Goal: Task Accomplishment & Management: Complete application form

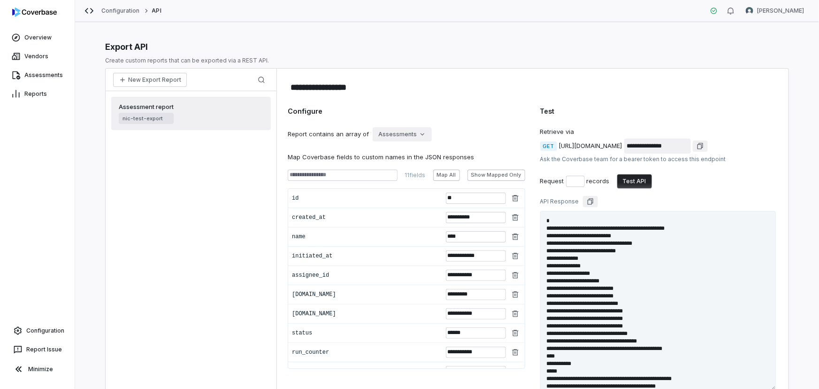
scroll to position [2572, 0]
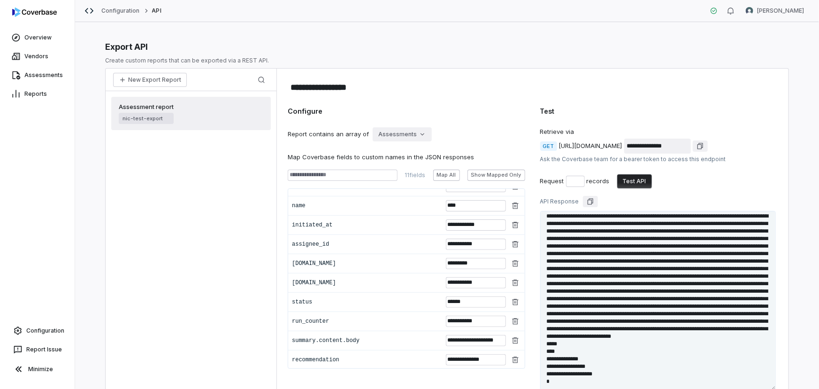
click at [80, 182] on div "**********" at bounding box center [447, 205] width 744 height 366
click at [41, 333] on link "Configuration" at bounding box center [37, 330] width 67 height 17
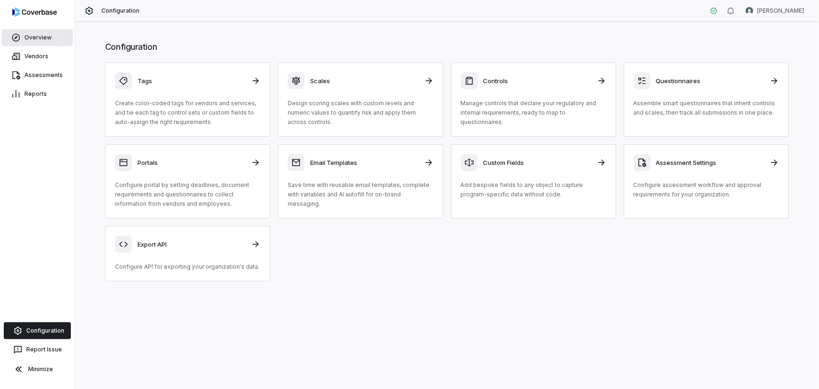
click at [37, 39] on link "Overview" at bounding box center [37, 37] width 71 height 17
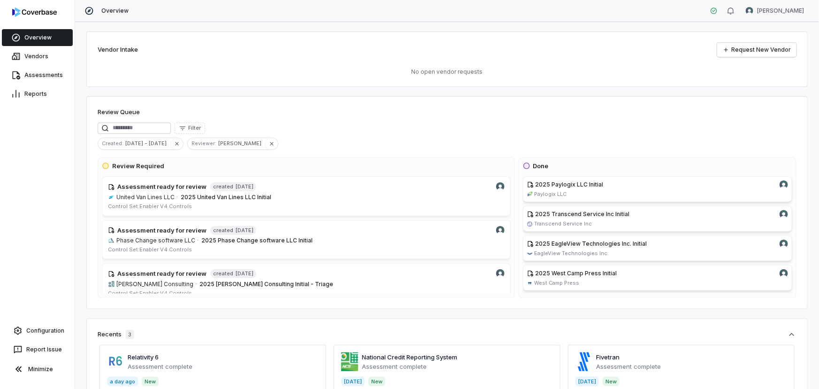
scroll to position [42, 0]
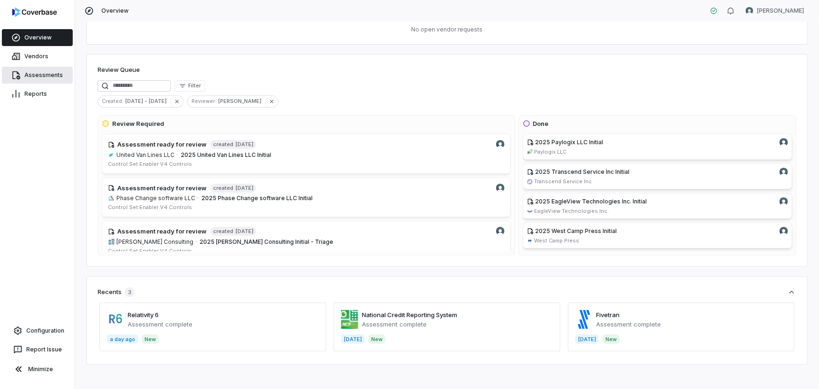
click at [42, 75] on link "Assessments" at bounding box center [37, 75] width 71 height 17
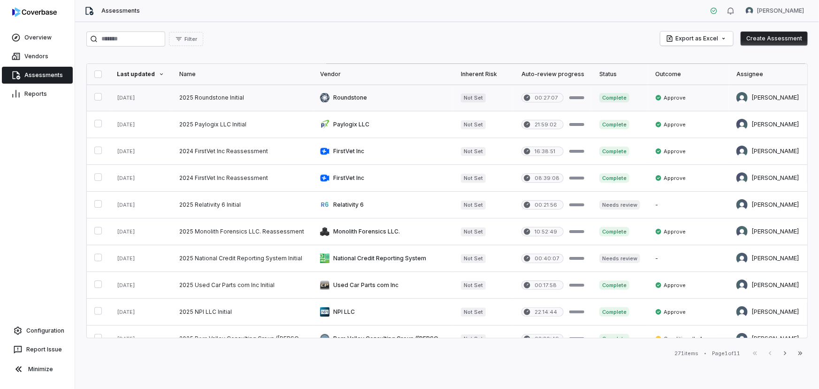
click at [360, 88] on link at bounding box center [383, 97] width 141 height 26
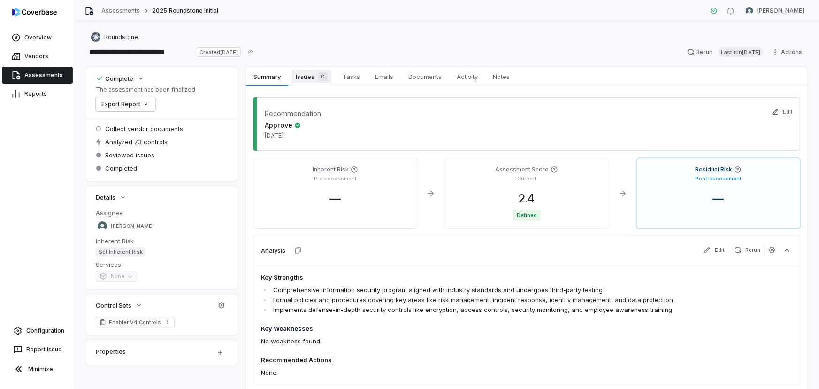
click at [310, 76] on span "Issues 0" at bounding box center [311, 76] width 39 height 13
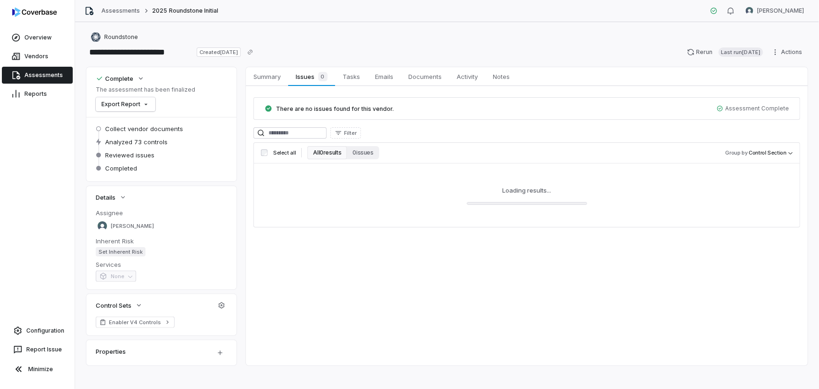
click at [329, 151] on button "All 0 results" at bounding box center [326, 152] width 39 height 13
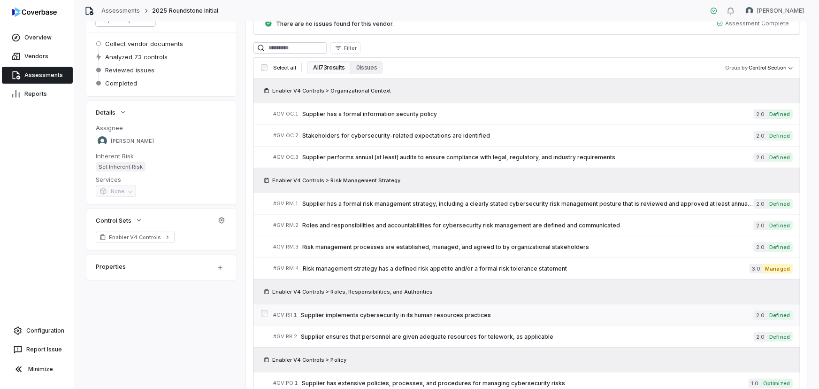
scroll to position [128, 0]
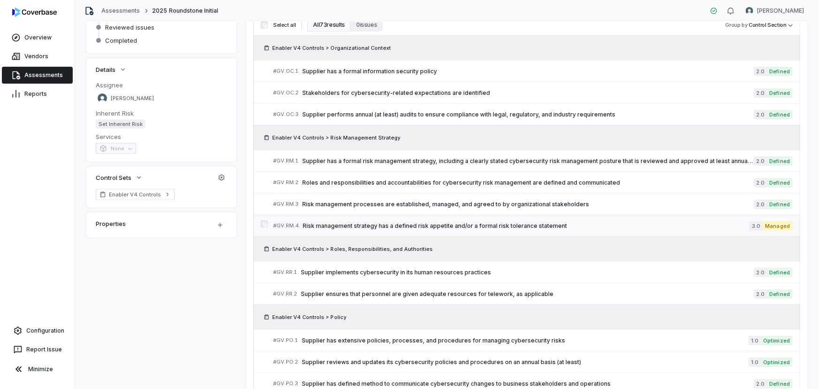
click at [413, 218] on link "# GV.RM.4 Risk management strategy has a defined risk appetite and/or a formal …" at bounding box center [532, 225] width 519 height 21
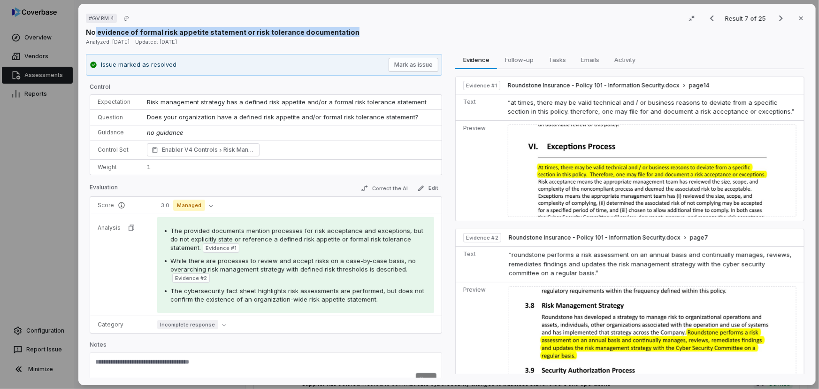
drag, startPoint x: 93, startPoint y: 31, endPoint x: 350, endPoint y: 30, distance: 256.7
click at [350, 30] on div "No evidence of formal risk appetite statement or risk tolerance documentation" at bounding box center [447, 32] width 722 height 10
drag, startPoint x: 96, startPoint y: 17, endPoint x: 110, endPoint y: 19, distance: 14.6
click at [111, 18] on span "# GV.RM.4" at bounding box center [101, 19] width 25 height 8
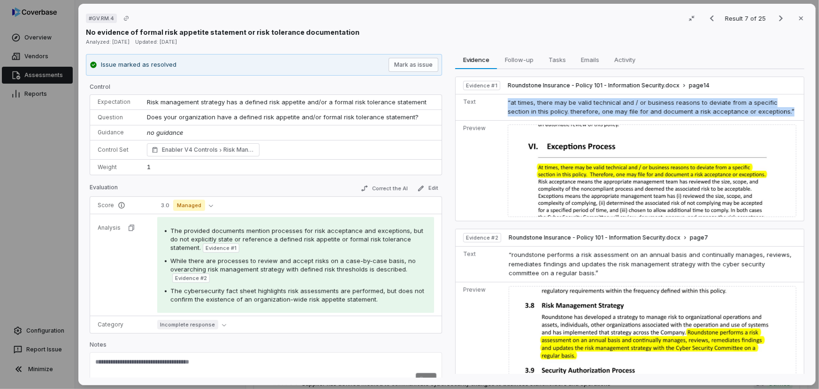
drag, startPoint x: 504, startPoint y: 102, endPoint x: 751, endPoint y: 112, distance: 247.5
click at [751, 112] on td "“at times, there may be valid technical and / or business reasons to deviate fr…" at bounding box center [654, 107] width 300 height 26
click at [750, 112] on td "“at times, there may be valid technical and / or business reasons to deviate fr…" at bounding box center [654, 107] width 300 height 26
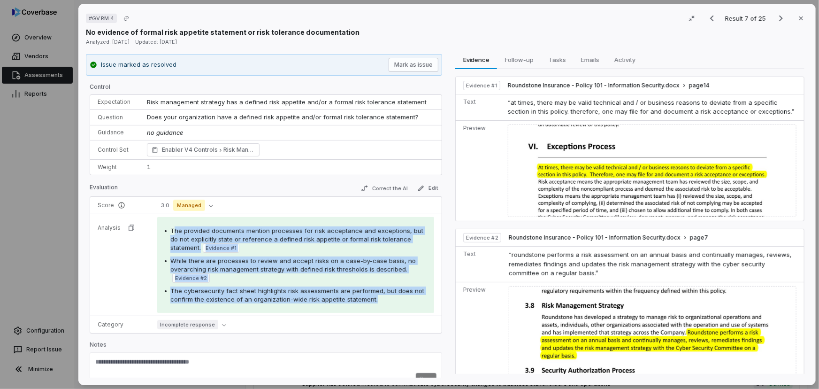
drag, startPoint x: 171, startPoint y: 231, endPoint x: 371, endPoint y: 301, distance: 212.4
click at [371, 301] on div "The provided documents mention processes for risk acceptance and exceptions, bu…" at bounding box center [296, 264] width 262 height 77
click at [358, 297] on span "The cybersecurity fact sheet highlights risk assessments are performed, but doe…" at bounding box center [297, 295] width 254 height 16
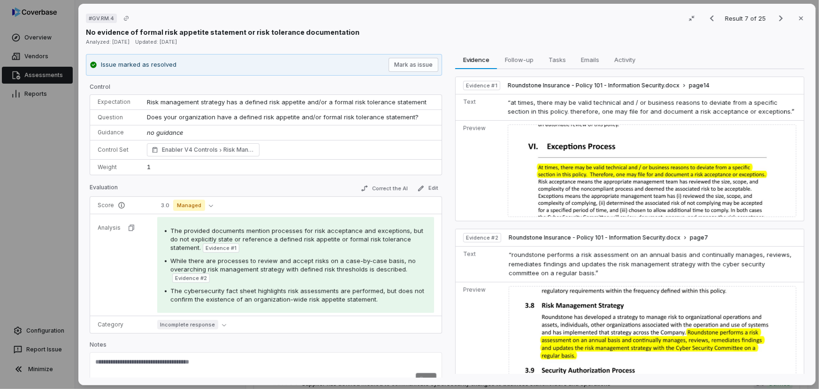
click at [305, 244] on div "The provided documents mention processes for risk acceptance and exceptions, bu…" at bounding box center [298, 239] width 256 height 26
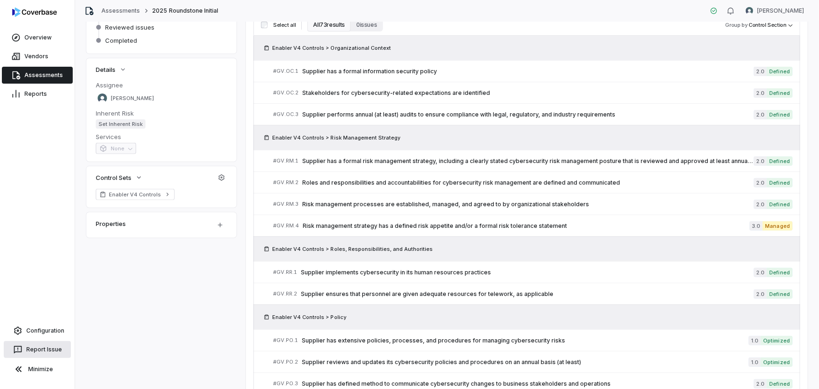
click at [49, 343] on button "Report Issue" at bounding box center [37, 349] width 67 height 17
click at [58, 328] on link "Configuration" at bounding box center [37, 330] width 67 height 17
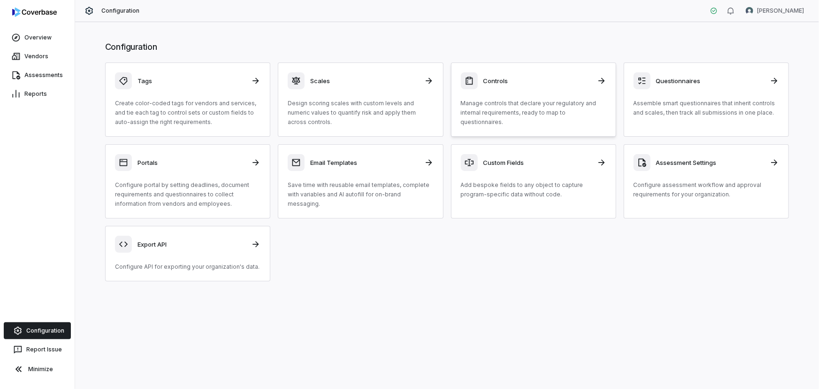
click at [548, 99] on p "Manage controls that declare your regulatory and internal requirements, ready t…" at bounding box center [533, 113] width 145 height 28
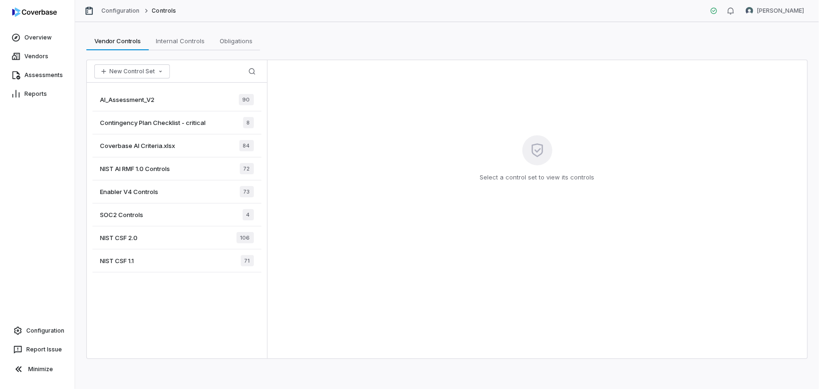
click at [114, 97] on span "AI_Assessment_V2" at bounding box center [127, 99] width 54 height 8
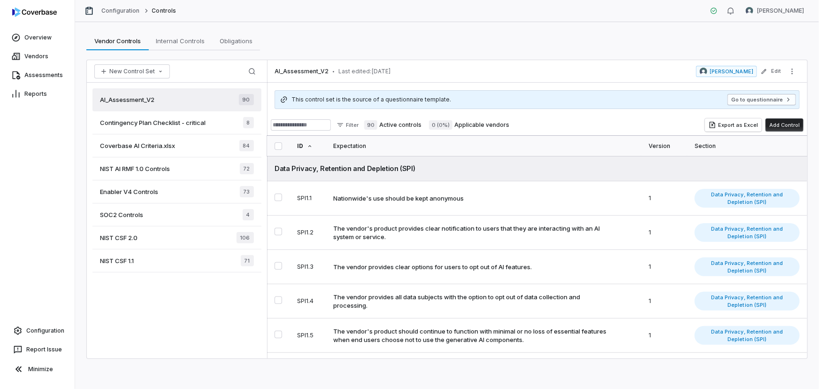
click at [768, 103] on button "Go to questionnaire" at bounding box center [761, 99] width 69 height 11
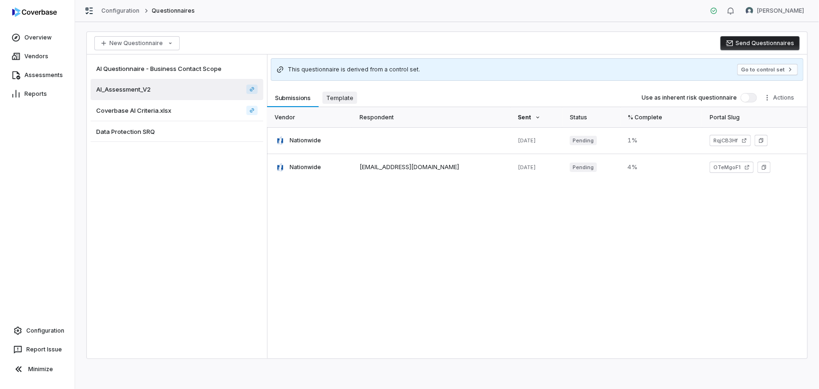
click at [338, 94] on span "Template" at bounding box center [339, 98] width 35 height 12
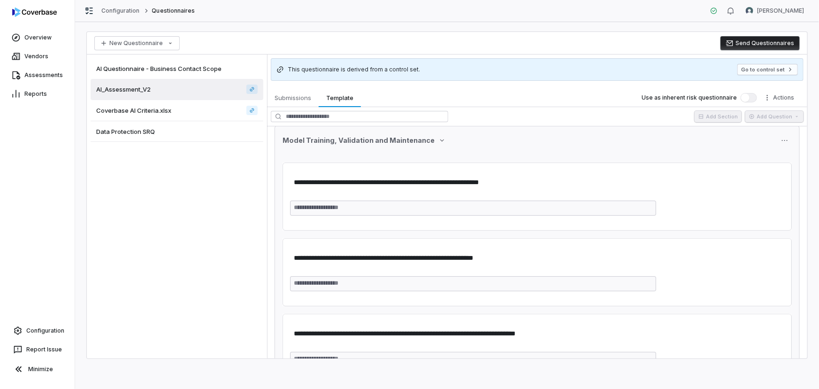
scroll to position [87, 0]
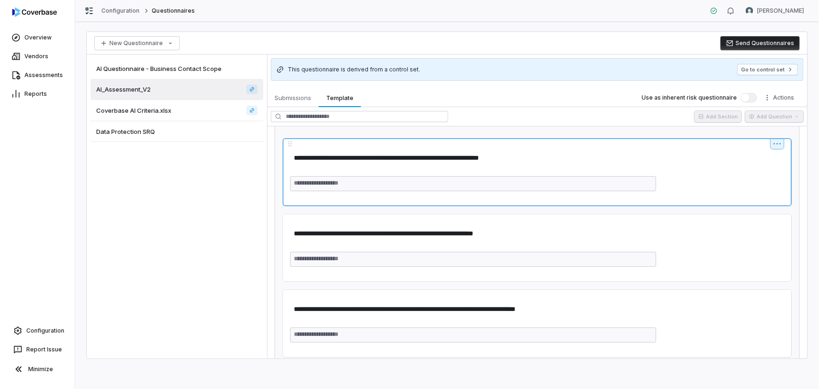
drag, startPoint x: 344, startPoint y: 157, endPoint x: 500, endPoint y: 157, distance: 155.8
click at [500, 157] on textarea "**********" at bounding box center [535, 157] width 490 height 17
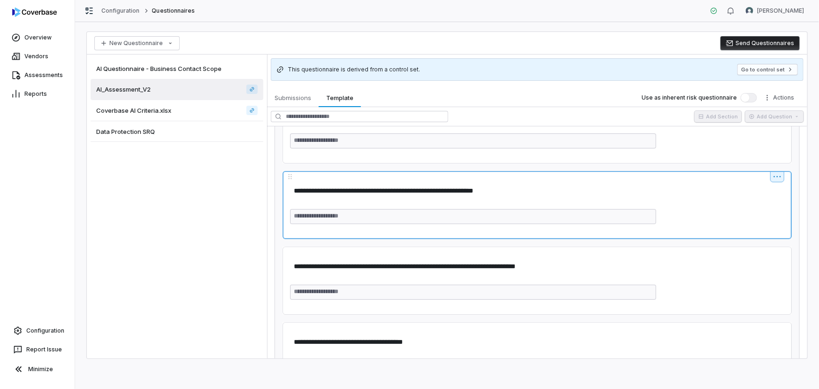
drag, startPoint x: 375, startPoint y: 192, endPoint x: 481, endPoint y: 184, distance: 105.9
click at [476, 184] on textarea "**********" at bounding box center [535, 190] width 490 height 17
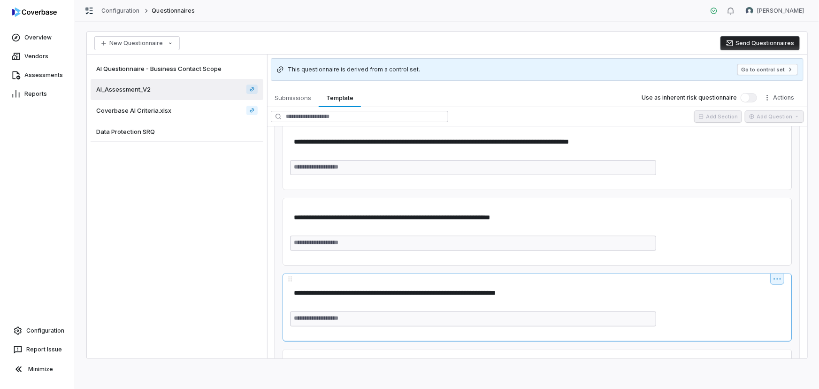
scroll to position [641, 0]
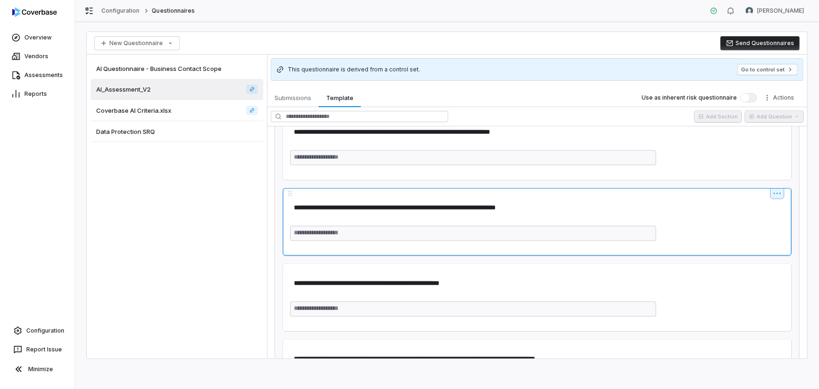
drag, startPoint x: 331, startPoint y: 207, endPoint x: 505, endPoint y: 203, distance: 174.1
click at [504, 203] on textarea "**********" at bounding box center [535, 207] width 490 height 17
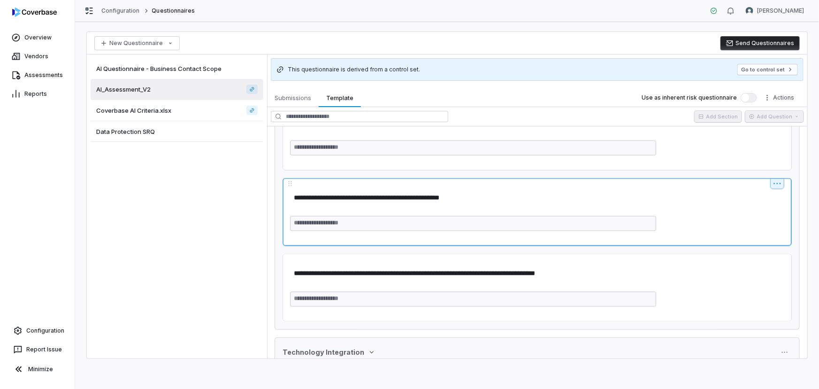
drag, startPoint x: 419, startPoint y: 197, endPoint x: 447, endPoint y: 206, distance: 29.1
click at [450, 197] on textarea "**********" at bounding box center [535, 197] width 490 height 17
click at [334, 208] on div "**********" at bounding box center [537, 210] width 494 height 42
drag, startPoint x: 325, startPoint y: 196, endPoint x: 450, endPoint y: 196, distance: 125.3
click at [450, 196] on textarea "**********" at bounding box center [535, 197] width 490 height 17
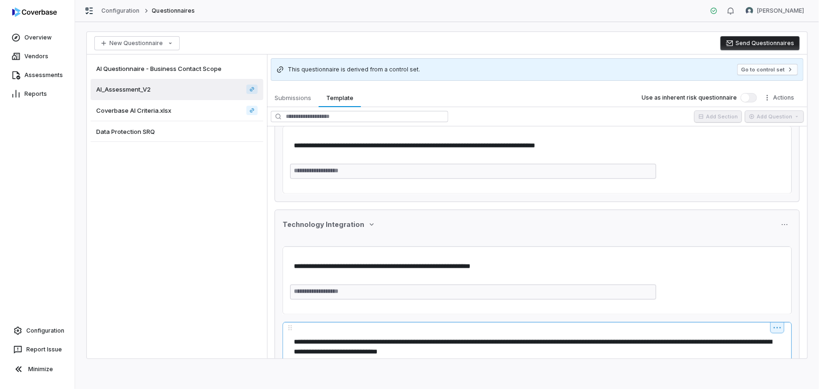
scroll to position [940, 0]
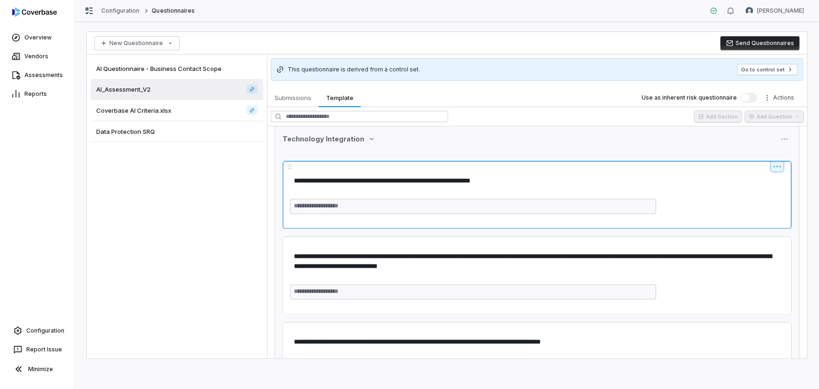
drag, startPoint x: 366, startPoint y: 176, endPoint x: 527, endPoint y: 170, distance: 161.5
click at [527, 170] on div "**********" at bounding box center [536, 195] width 509 height 68
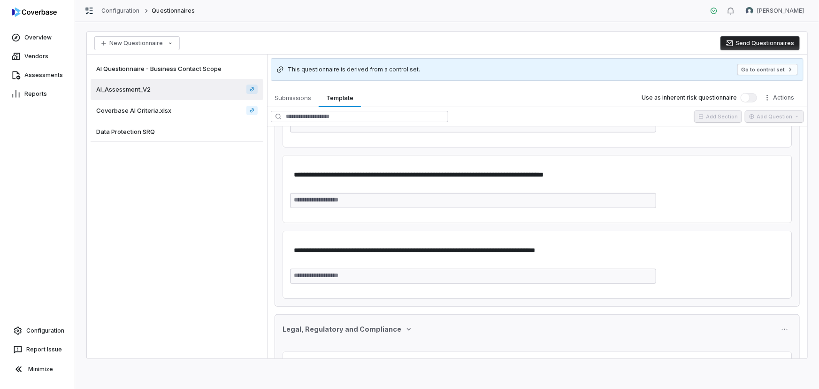
scroll to position [2348, 0]
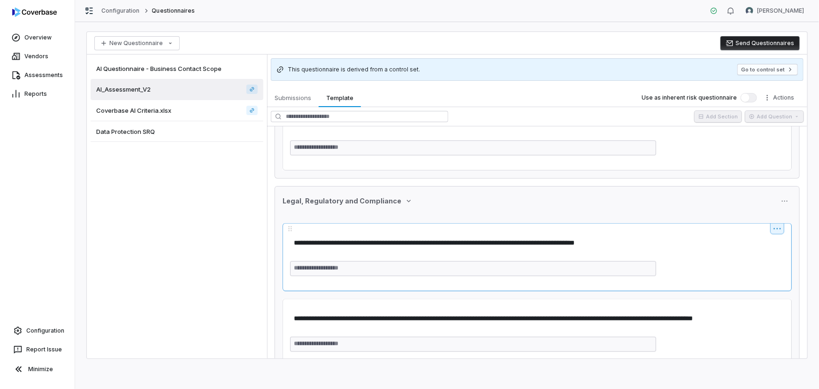
type textarea "*"
click at [35, 38] on link "Overview" at bounding box center [37, 37] width 71 height 17
